Goal: Information Seeking & Learning: Find specific fact

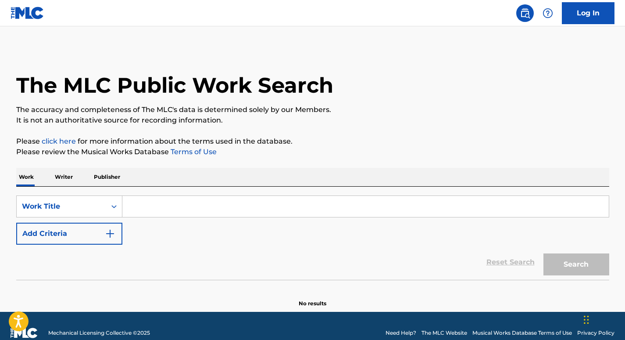
click at [309, 194] on div "SearchWithCriteria843702f3-9891-4e10-ac27-1b2a69eb756c Work Title Add Criteria …" at bounding box center [312, 232] width 593 height 93
click at [308, 202] on input "Search Form" at bounding box center [365, 206] width 487 height 21
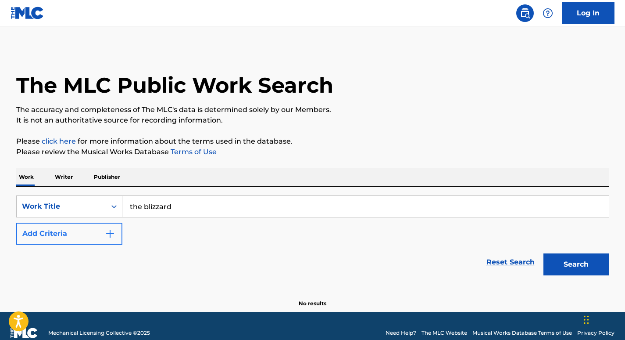
type input "the blizzard"
click at [57, 240] on button "Add Criteria" at bounding box center [69, 233] width 106 height 22
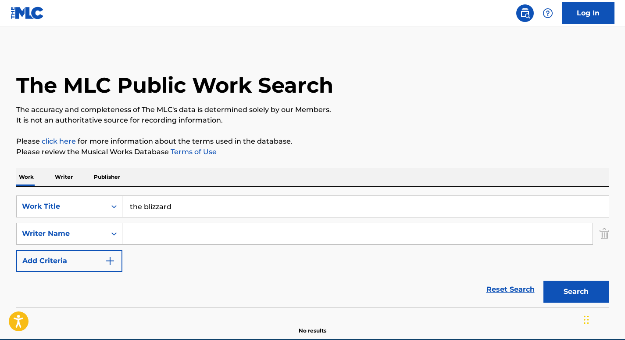
click at [147, 232] on input "Search Form" at bounding box center [357, 233] width 470 height 21
paste input "[PERSON_NAME]"
click at [544, 280] on button "Search" at bounding box center [577, 291] width 66 height 22
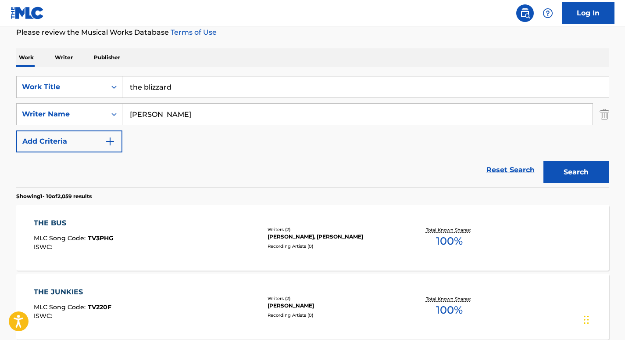
scroll to position [113, 0]
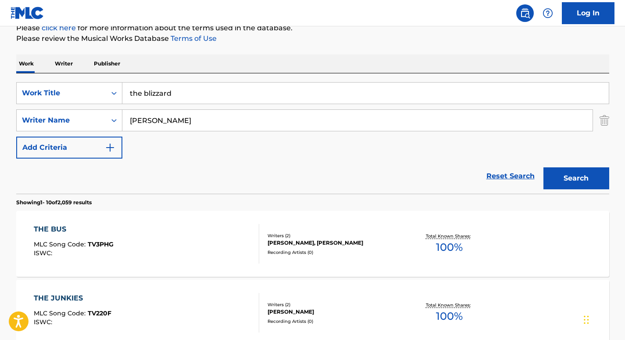
click at [129, 120] on input "[PERSON_NAME]" at bounding box center [357, 120] width 470 height 21
click at [544, 167] on button "Search" at bounding box center [577, 178] width 66 height 22
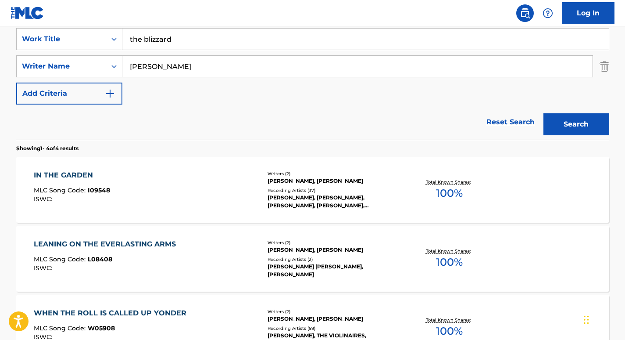
scroll to position [161, 0]
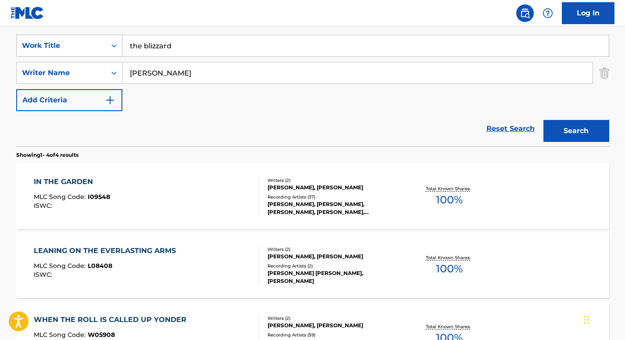
drag, startPoint x: 193, startPoint y: 69, endPoint x: 33, endPoint y: 37, distance: 162.6
click at [33, 37] on div "SearchWithCriteria843702f3-9891-4e10-ac27-1b2a69eb756c Work Title the blizzard …" at bounding box center [312, 73] width 593 height 76
paste input "[PERSON_NAME]"
type input "[PERSON_NAME]"
click at [544, 120] on button "Search" at bounding box center [577, 131] width 66 height 22
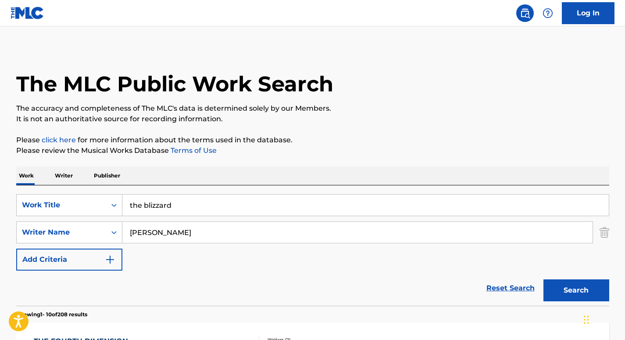
scroll to position [0, 0]
